Goal: Task Accomplishment & Management: Manage account settings

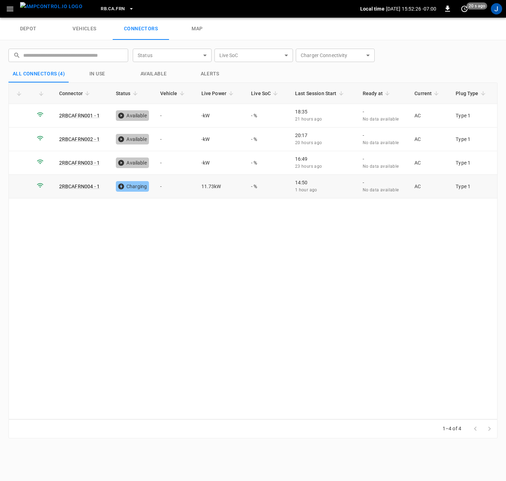
click at [164, 189] on td "-" at bounding box center [175, 187] width 41 height 24
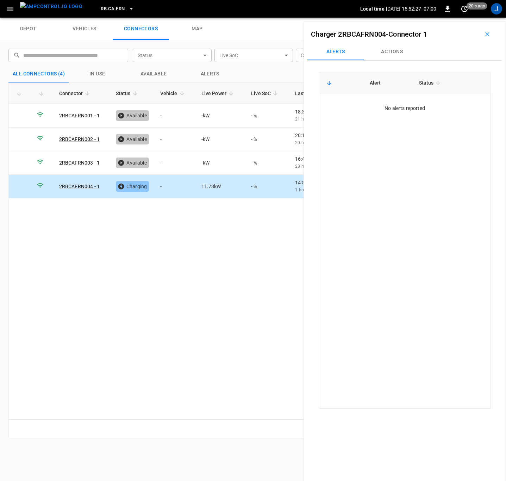
click at [394, 54] on button "Actions" at bounding box center [392, 51] width 56 height 17
click at [422, 105] on div "Vehicle Name Vehicle Name" at bounding box center [443, 104] width 81 height 13
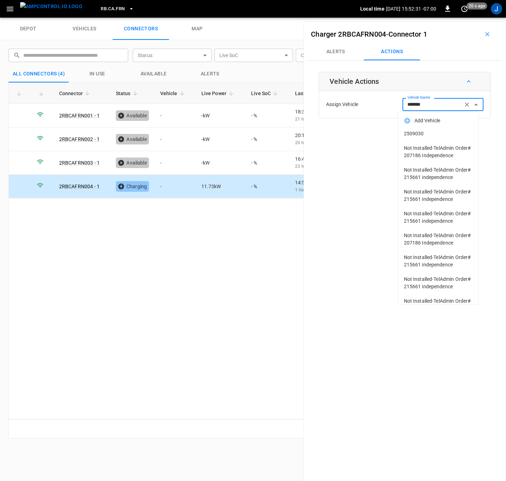
click at [414, 137] on span "2509030" at bounding box center [438, 133] width 69 height 7
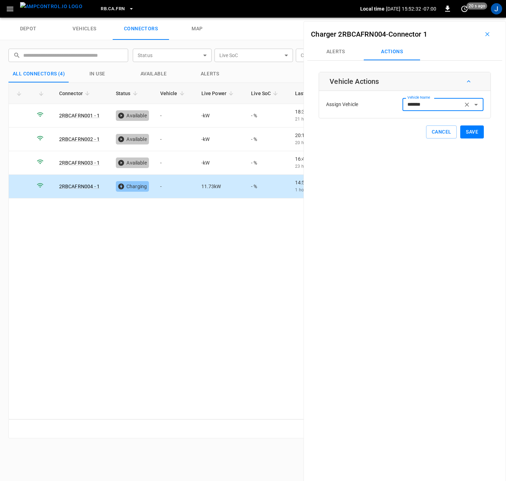
type input "*******"
click at [468, 136] on button "Save" at bounding box center [472, 131] width 24 height 13
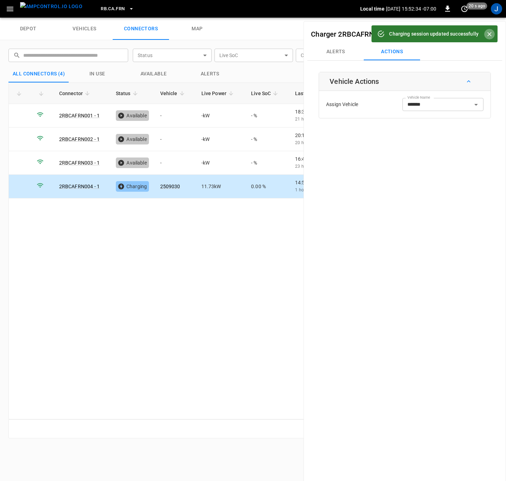
click at [487, 34] on icon "Close" at bounding box center [489, 34] width 7 height 7
click at [485, 35] on icon "button" at bounding box center [487, 34] width 4 height 4
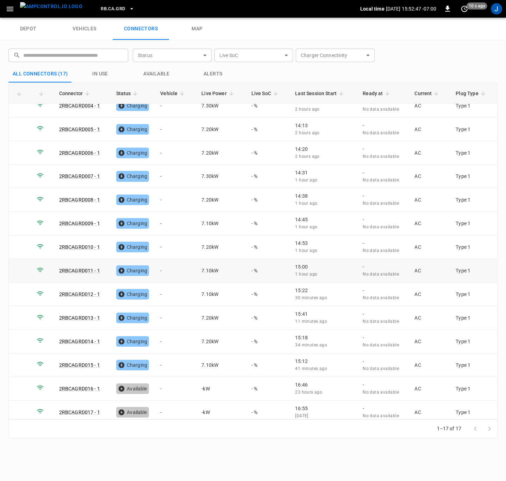
scroll to position [86, 0]
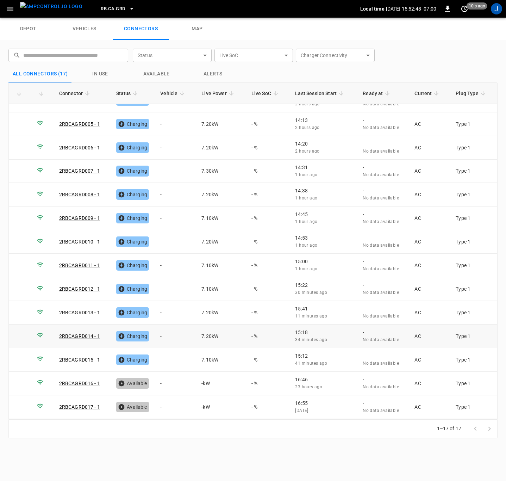
click at [162, 335] on td "-" at bounding box center [175, 336] width 41 height 24
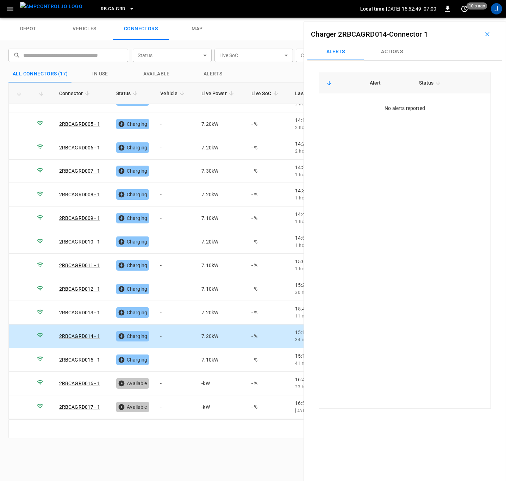
click at [390, 48] on button "Actions" at bounding box center [392, 51] width 56 height 17
click at [440, 106] on input "Vehicle Name" at bounding box center [433, 104] width 56 height 9
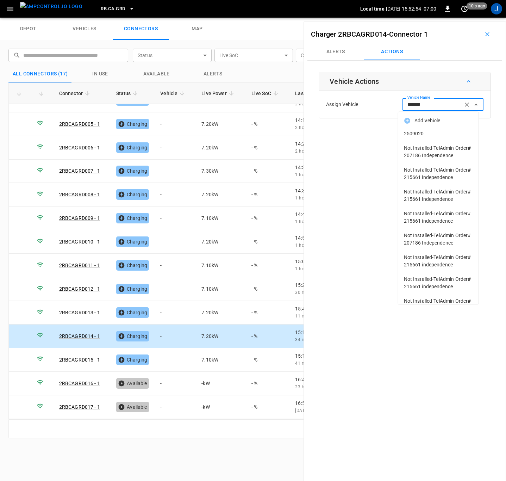
click at [417, 130] on span "2509020" at bounding box center [438, 133] width 69 height 7
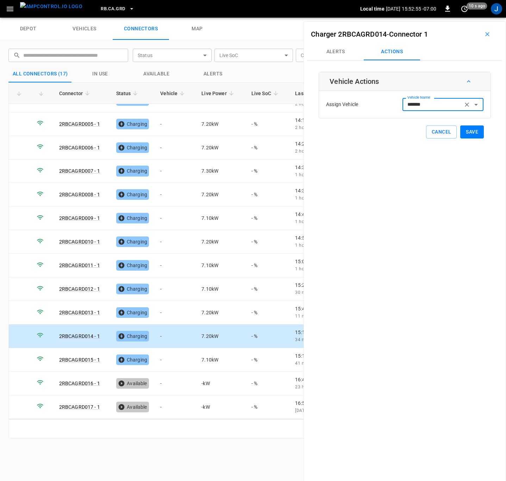
type input "*******"
click at [469, 132] on button "Save" at bounding box center [472, 131] width 24 height 13
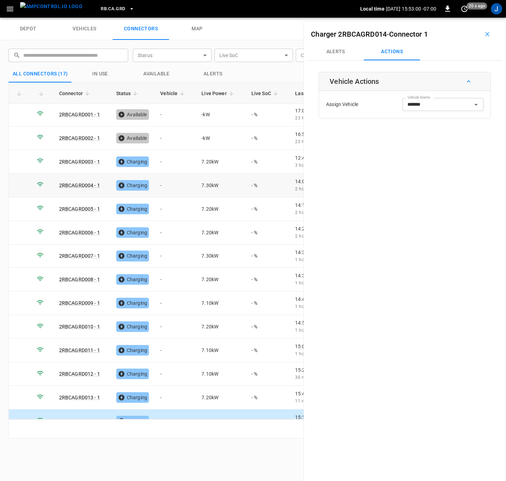
scroll to position [0, 0]
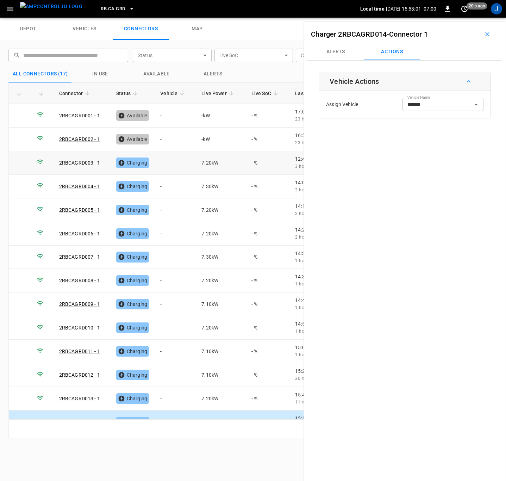
click at [163, 165] on td "-" at bounding box center [175, 163] width 41 height 24
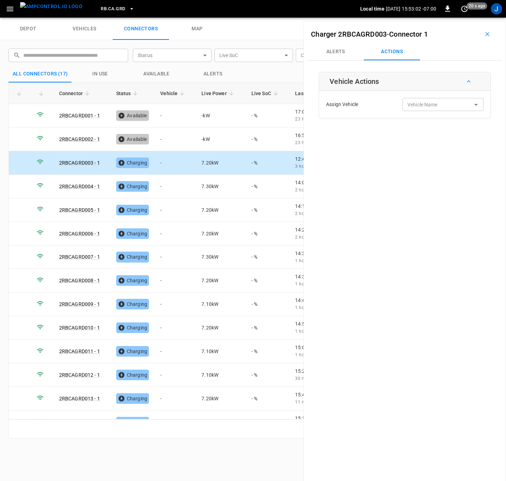
click at [418, 108] on input "Vehicle Name" at bounding box center [433, 104] width 56 height 9
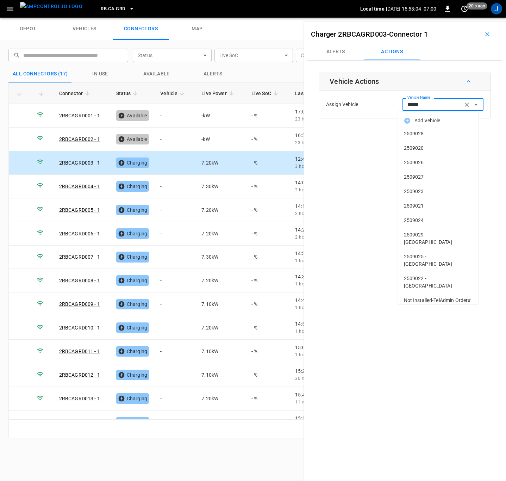
type input "*******"
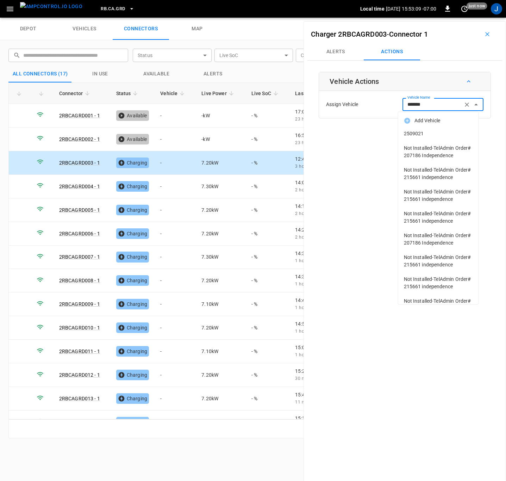
click at [422, 130] on span "2509021" at bounding box center [438, 133] width 69 height 7
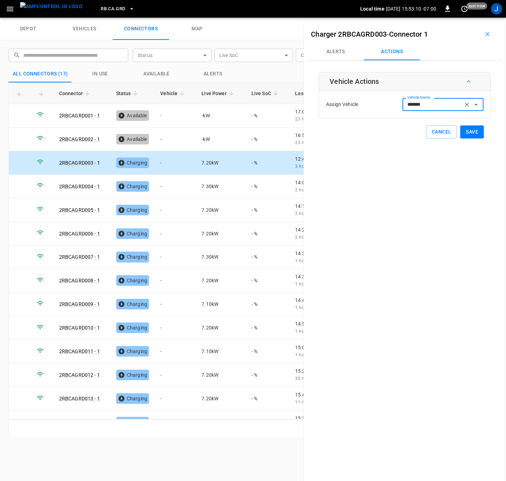
type input "*******"
click at [469, 132] on button "Save" at bounding box center [472, 131] width 24 height 13
click at [170, 257] on td "-" at bounding box center [175, 257] width 41 height 24
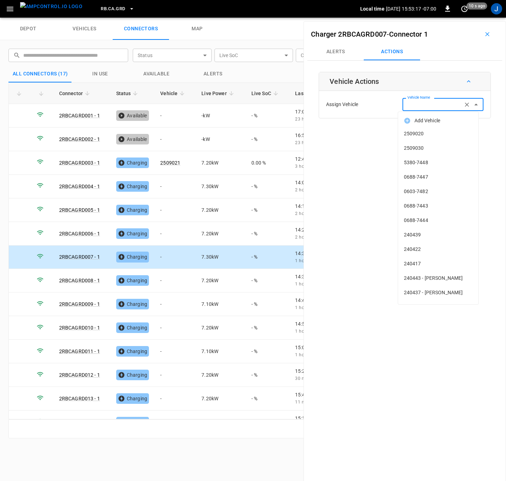
click at [421, 105] on div "Vehicle Name Vehicle Name" at bounding box center [443, 104] width 81 height 13
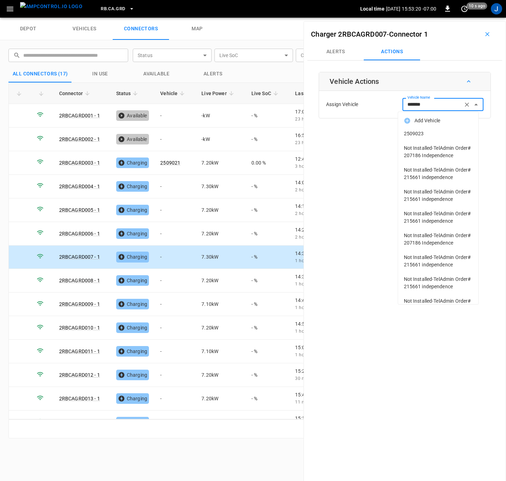
click at [414, 132] on span "2509023" at bounding box center [438, 133] width 69 height 7
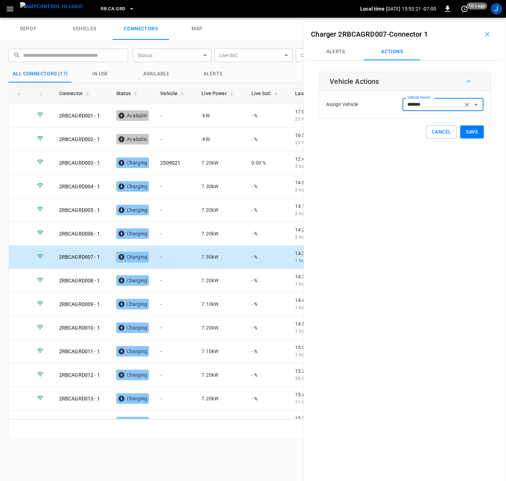
type input "*******"
click at [471, 132] on button "Save" at bounding box center [472, 131] width 24 height 13
click at [162, 209] on td "-" at bounding box center [175, 210] width 41 height 24
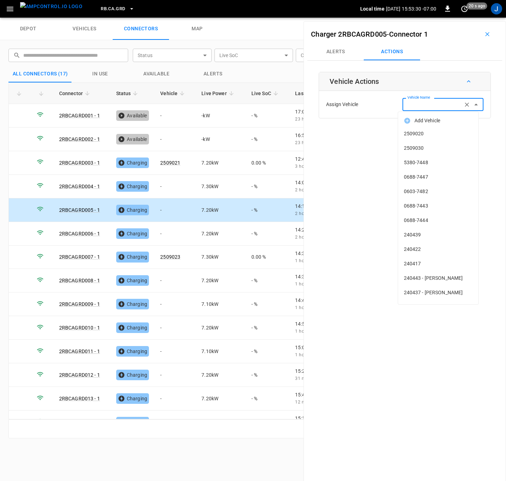
click at [413, 105] on div "Vehicle Name Vehicle Name" at bounding box center [443, 104] width 81 height 13
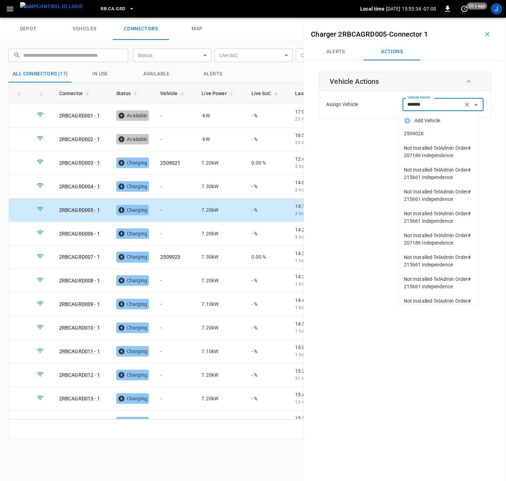
click at [418, 135] on span "2509026" at bounding box center [438, 133] width 69 height 7
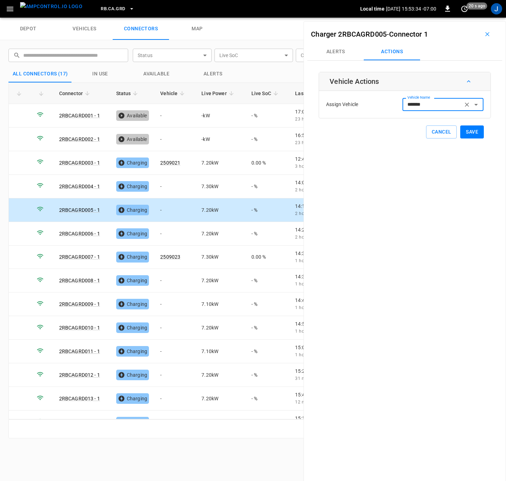
type input "*******"
click at [463, 133] on button "Save" at bounding box center [472, 131] width 24 height 13
click at [161, 302] on td "-" at bounding box center [175, 304] width 41 height 24
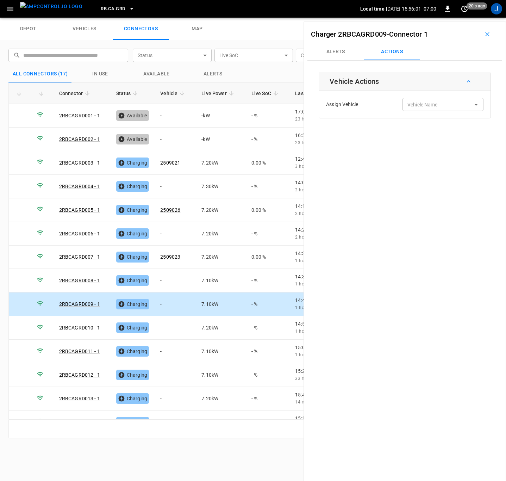
click at [163, 305] on td "-" at bounding box center [175, 304] width 41 height 24
click at [412, 106] on div "Vehicle Name Vehicle Name" at bounding box center [443, 104] width 81 height 13
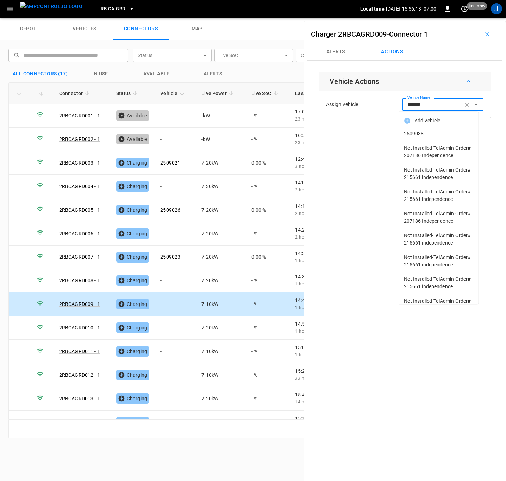
click at [418, 133] on span "2509038" at bounding box center [438, 133] width 69 height 7
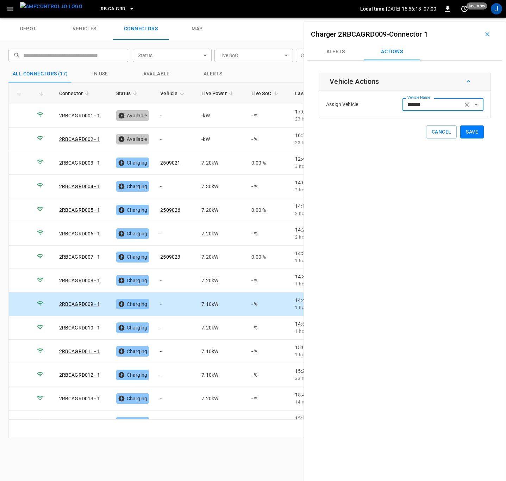
type input "*******"
click at [466, 134] on button "Save" at bounding box center [472, 131] width 24 height 13
click at [163, 234] on td "-" at bounding box center [175, 234] width 41 height 24
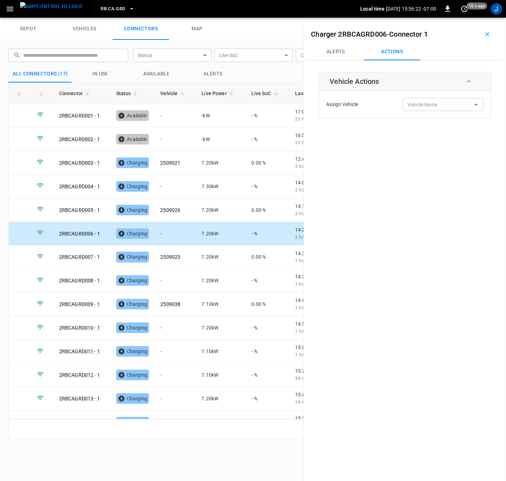
click at [436, 102] on input "Vehicle Name" at bounding box center [433, 104] width 56 height 9
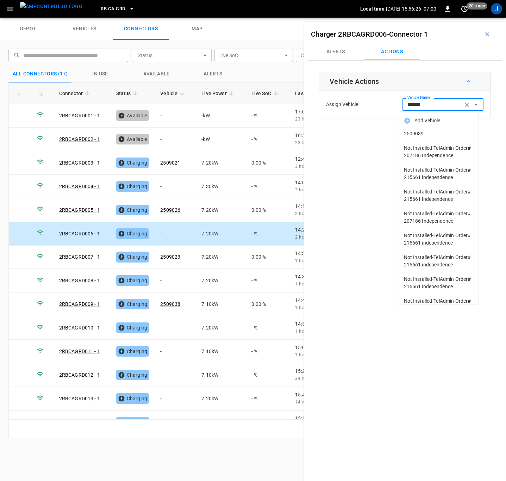
click at [417, 135] on span "2509039" at bounding box center [438, 133] width 69 height 7
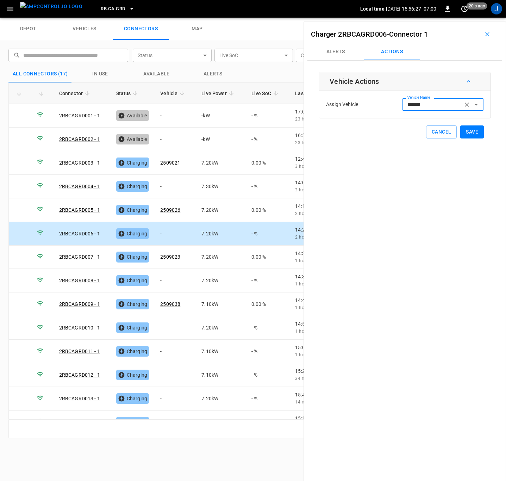
type input "*******"
click at [462, 132] on button "Save" at bounding box center [472, 131] width 24 height 13
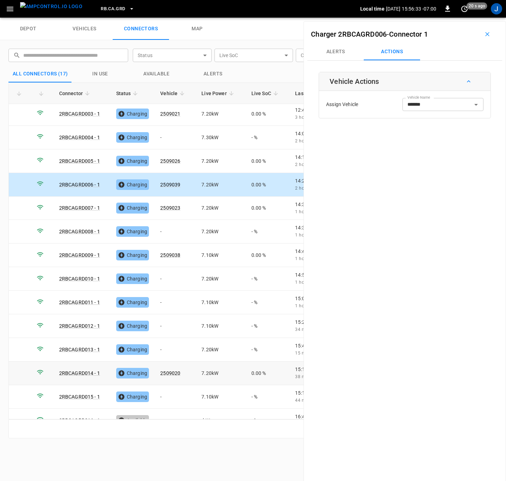
scroll to position [86, 0]
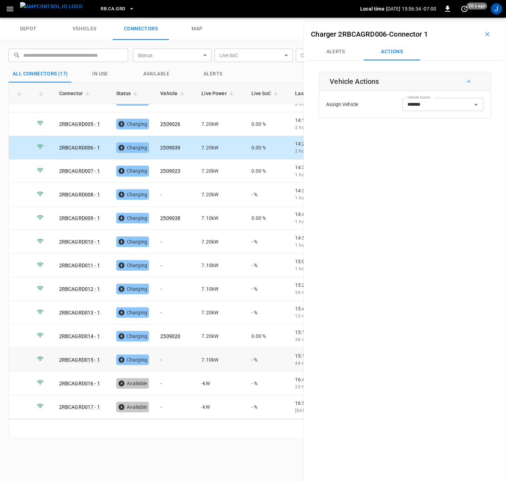
click at [165, 357] on td "-" at bounding box center [175, 360] width 41 height 24
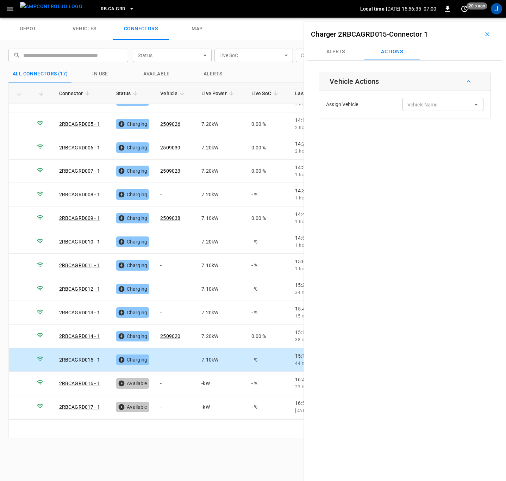
click at [424, 109] on div "Vehicle Name Vehicle Name" at bounding box center [443, 104] width 81 height 13
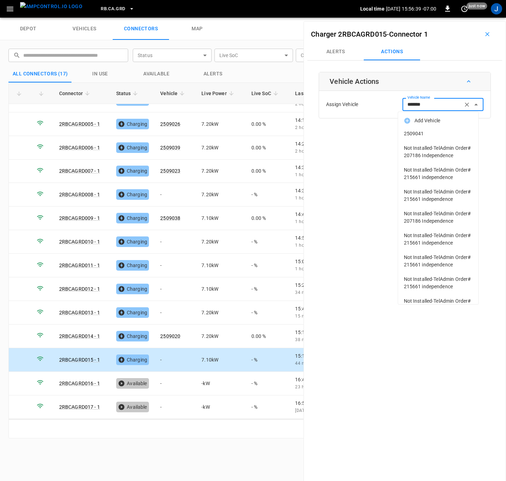
click at [417, 132] on span "2509041" at bounding box center [438, 133] width 69 height 7
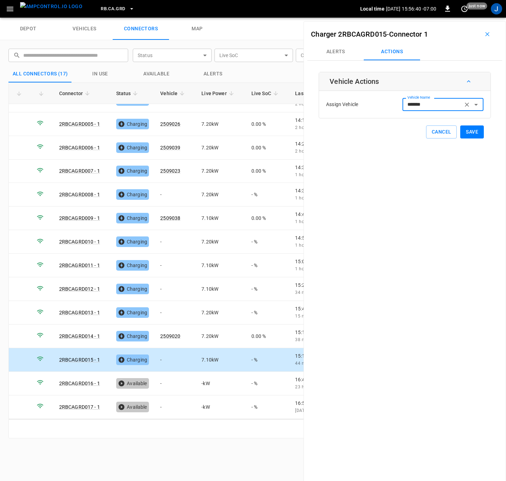
type input "*******"
click at [471, 133] on button "Save" at bounding box center [472, 131] width 24 height 13
click at [163, 289] on td "-" at bounding box center [175, 289] width 41 height 24
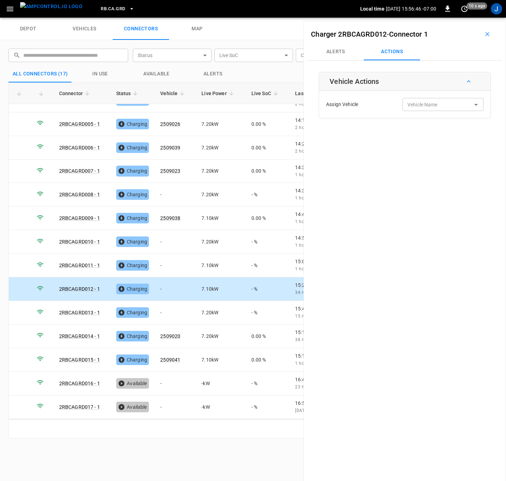
click at [422, 107] on div "Vehicle Name Vehicle Name" at bounding box center [443, 104] width 81 height 13
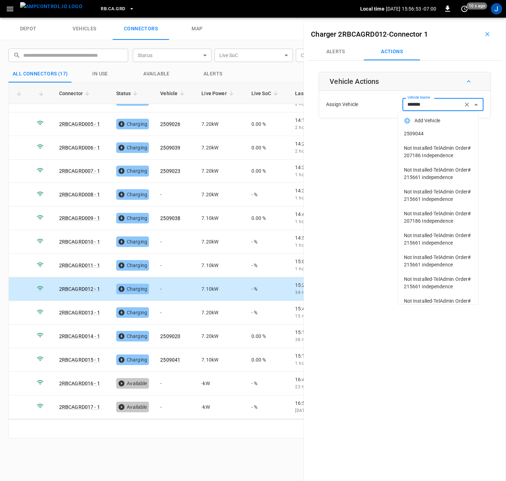
click at [417, 135] on span "2509044" at bounding box center [438, 133] width 69 height 7
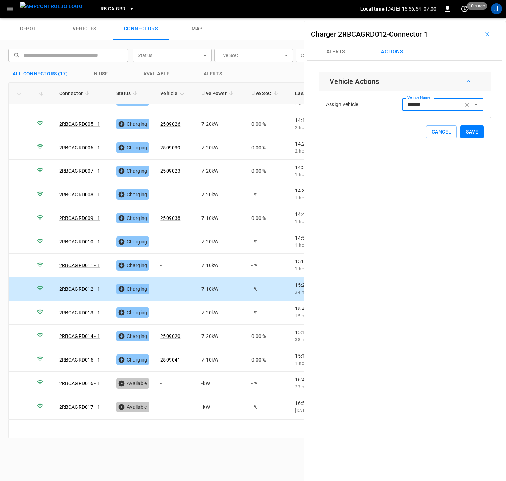
type input "*******"
click at [466, 129] on button "Save" at bounding box center [472, 131] width 24 height 13
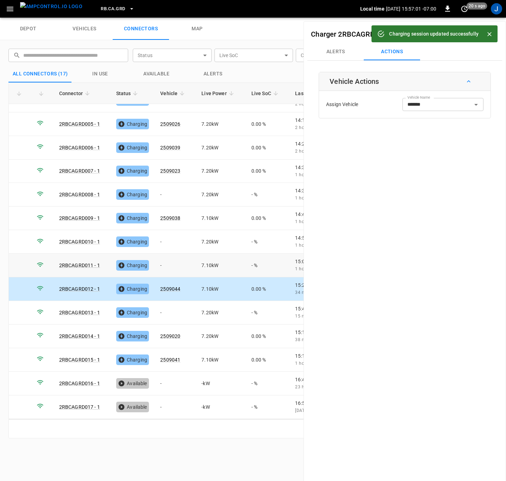
click at [164, 266] on td "-" at bounding box center [175, 266] width 41 height 24
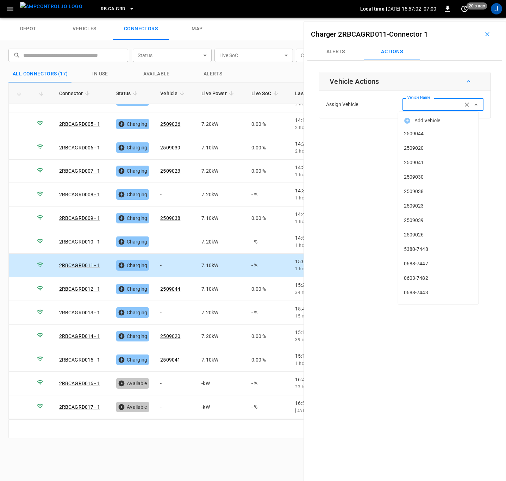
click at [430, 106] on div "Vehicle Name Vehicle Name" at bounding box center [443, 104] width 81 height 13
type input "*******"
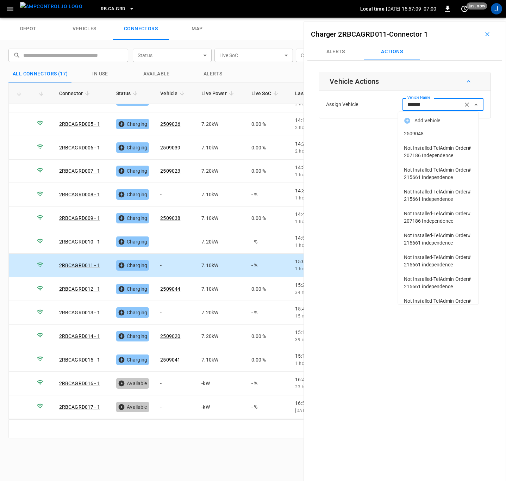
click at [417, 132] on span "2509048" at bounding box center [438, 133] width 69 height 7
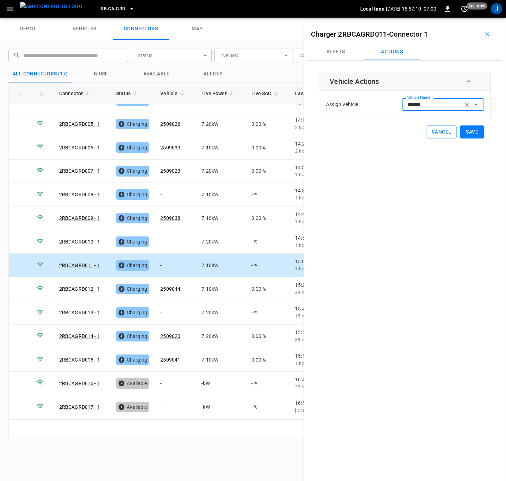
type input "*******"
click at [469, 132] on button "Save" at bounding box center [472, 131] width 24 height 13
click at [165, 194] on td "-" at bounding box center [175, 195] width 41 height 24
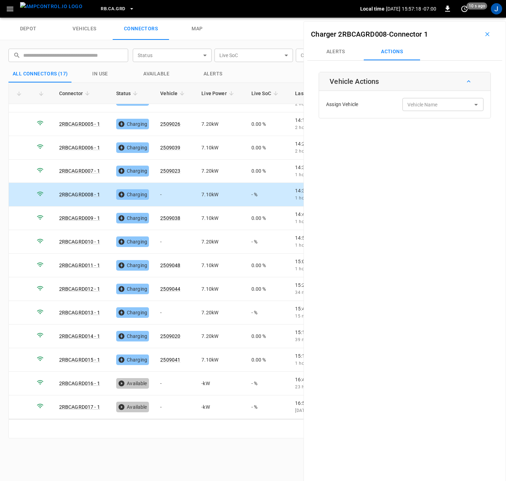
click at [435, 107] on input "Vehicle Name" at bounding box center [433, 104] width 56 height 9
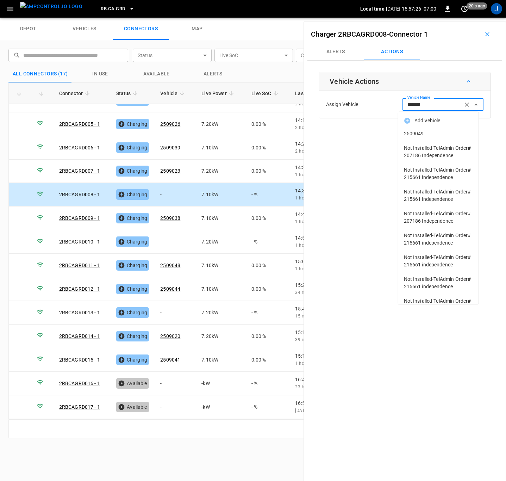
click at [417, 131] on span "2509049" at bounding box center [438, 133] width 69 height 7
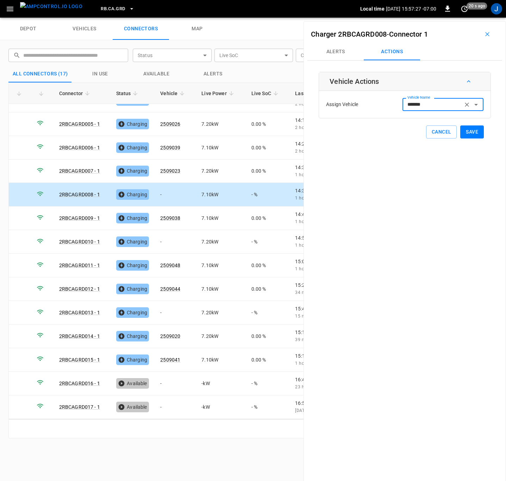
type input "*******"
click at [468, 135] on button "Save" at bounding box center [472, 131] width 24 height 13
click at [167, 243] on td "-" at bounding box center [175, 242] width 41 height 24
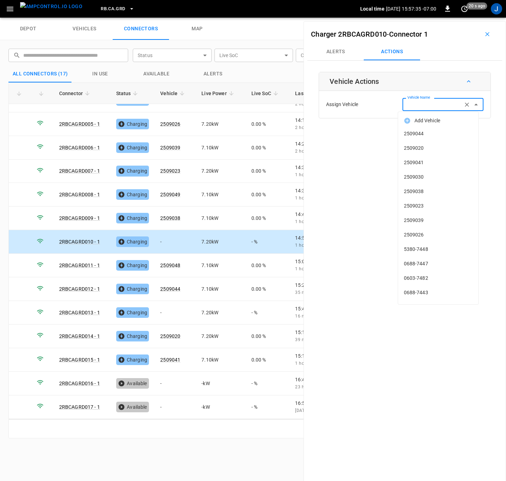
click at [417, 106] on input "Vehicle Name" at bounding box center [433, 104] width 56 height 9
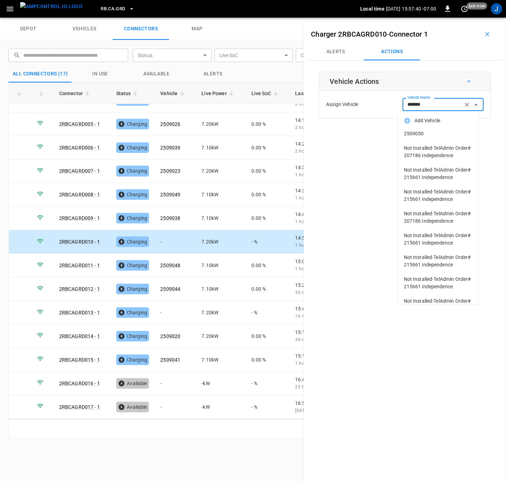
click at [414, 132] on span "2509050" at bounding box center [438, 133] width 69 height 7
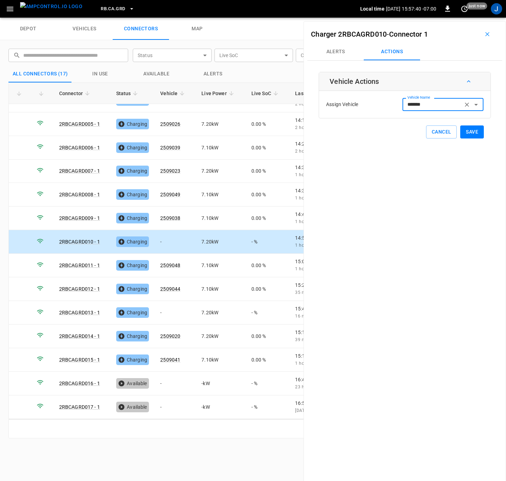
type input "*******"
click at [469, 131] on button "Save" at bounding box center [472, 131] width 24 height 13
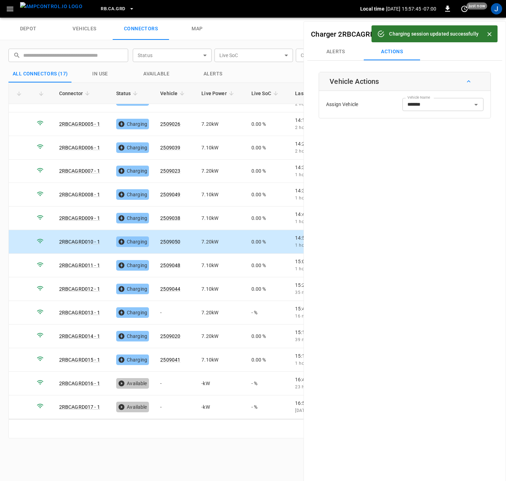
click at [488, 31] on icon "Close" at bounding box center [489, 34] width 7 height 7
click at [485, 36] on icon "button" at bounding box center [487, 34] width 7 height 7
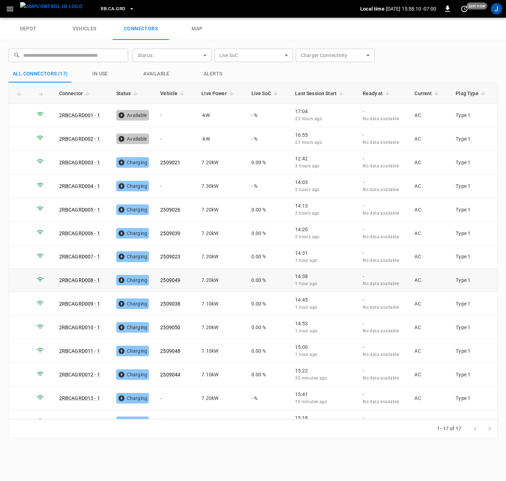
scroll to position [0, 0]
